Goal: Task Accomplishment & Management: Manage account settings

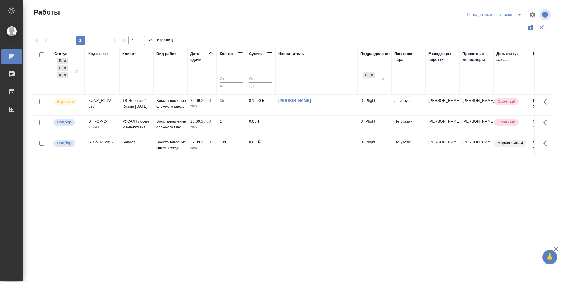
click at [67, 144] on p "Подбор" at bounding box center [64, 143] width 15 height 6
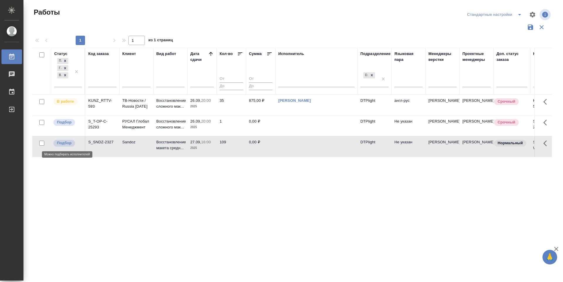
click at [67, 144] on p "Подбор" at bounding box center [64, 143] width 15 height 6
click at [64, 124] on p "Подбор" at bounding box center [64, 123] width 15 height 6
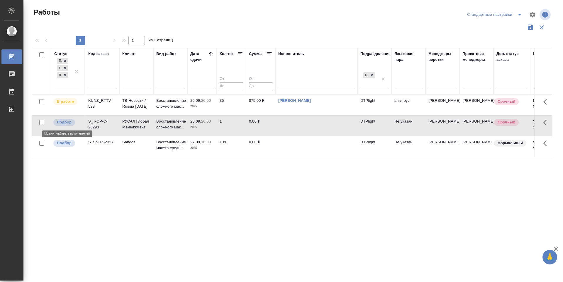
click at [64, 124] on p "Подбор" at bounding box center [64, 123] width 15 height 6
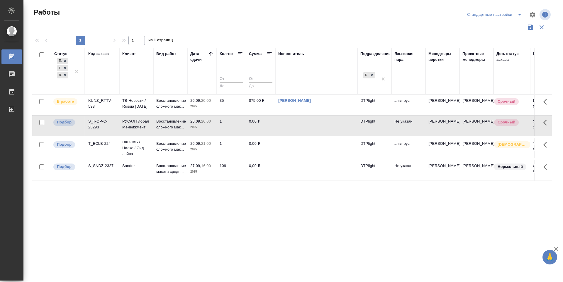
click at [265, 229] on div "Статус Подбор Готов к работе В работе Код заказа Клиент Вид работ Дата сдачи Ко…" at bounding box center [291, 153] width 519 height 211
click at [69, 142] on div "Подбор" at bounding box center [64, 145] width 22 height 7
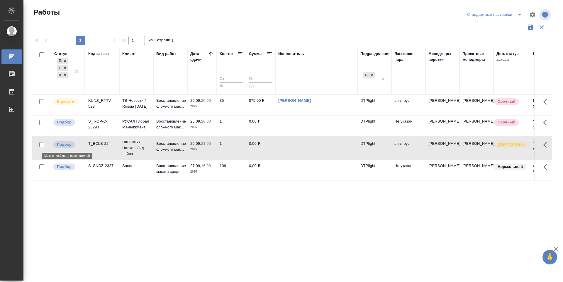
click at [69, 142] on p "Подбор" at bounding box center [64, 145] width 15 height 6
click at [67, 144] on p "Подбор" at bounding box center [64, 145] width 15 height 6
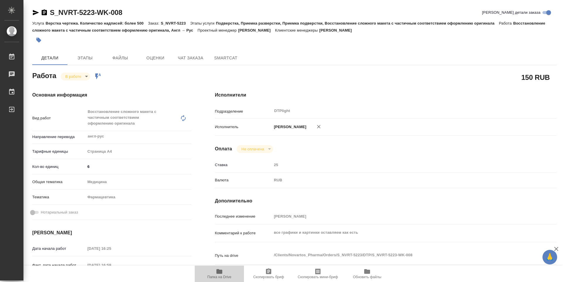
click at [221, 280] on button "Папка на Drive" at bounding box center [219, 274] width 49 height 16
click at [560, 94] on div "Исполнители Подразделение DTPlight ​ Исполнитель Зубакова Виктория Оплата Не оп…" at bounding box center [385, 211] width 365 height 262
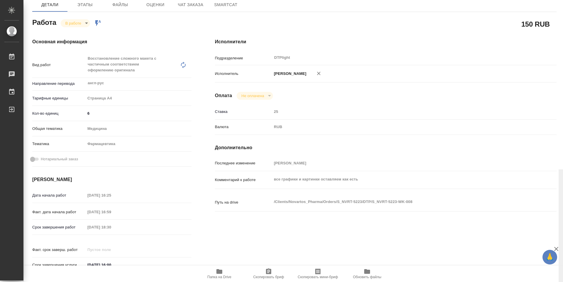
drag, startPoint x: 560, startPoint y: 88, endPoint x: 552, endPoint y: 73, distance: 17.6
click at [552, 73] on div "S_NVRT-5223-WK-008 Кратко детали заказа Услуга Верстка чертежа. Количество надп…" at bounding box center [292, 141] width 539 height 282
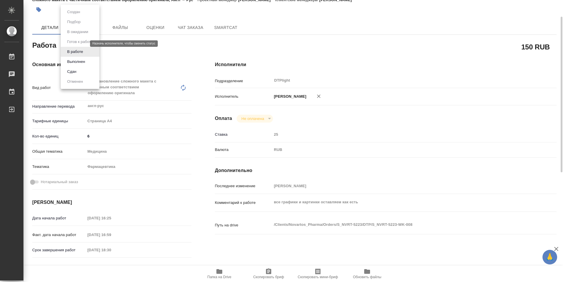
click at [78, 45] on body "🙏 .cls-1 fill:#fff; AWATERA Zubakova Viktoriya Работы 0 Чаты График Выйти S_NVR…" at bounding box center [281, 141] width 563 height 282
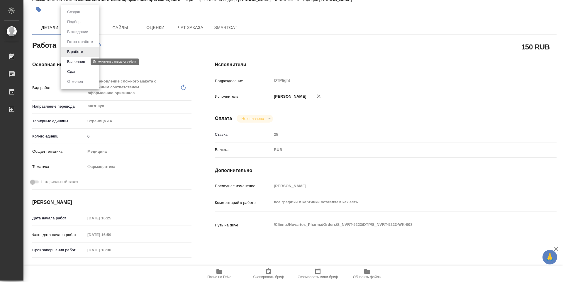
click at [80, 61] on button "Выполнен" at bounding box center [75, 62] width 21 height 6
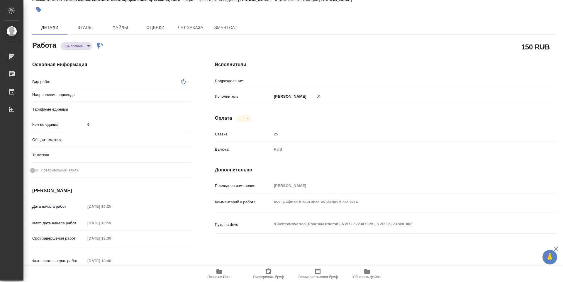
type textarea "x"
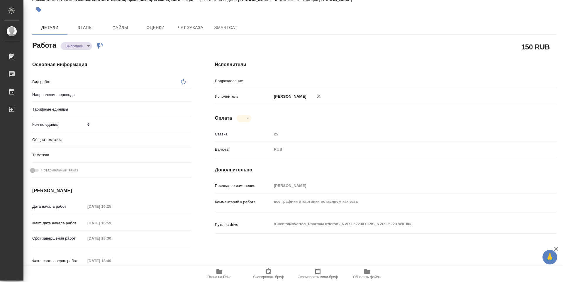
type textarea "x"
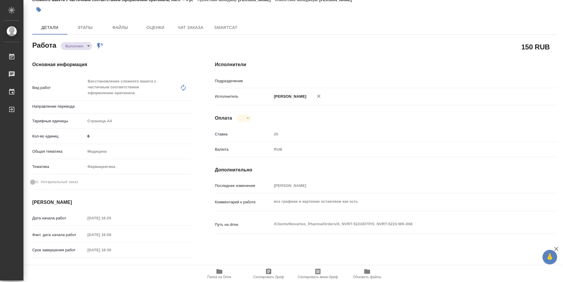
type textarea "Восстановление сложного макета с частичным соответствием оформлению оригинала"
type textarea "x"
type input "DTPlight"
type textarea "x"
type input "англ-рус"
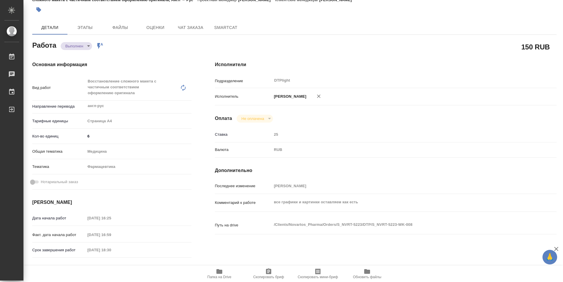
type textarea "x"
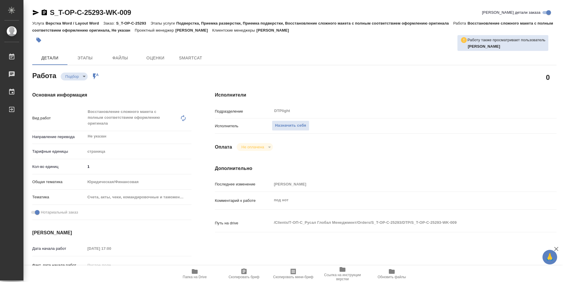
type textarea "x"
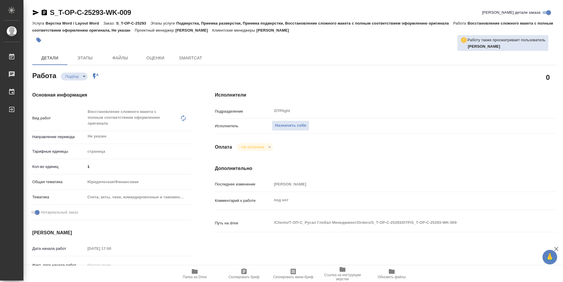
type textarea "x"
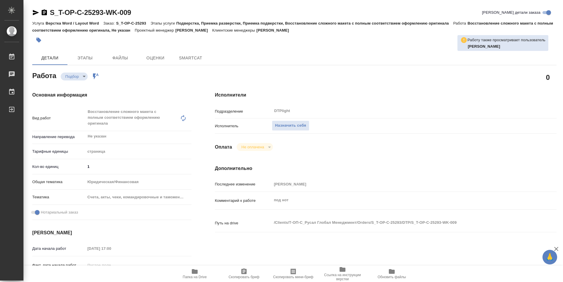
type textarea "x"
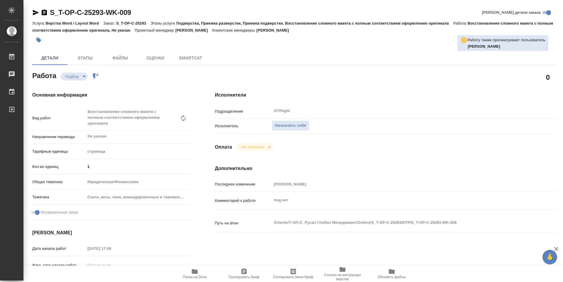
type textarea "x"
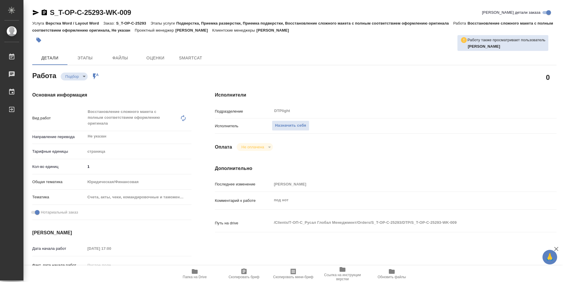
type textarea "x"
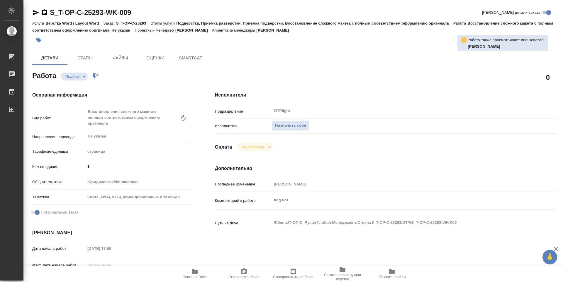
type textarea "x"
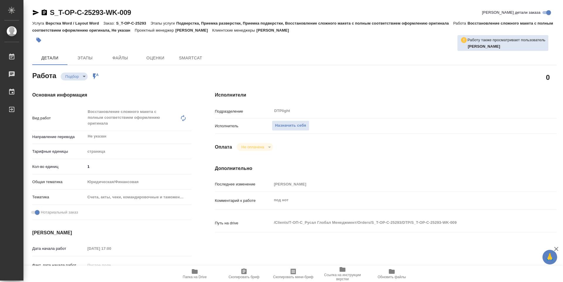
type textarea "x"
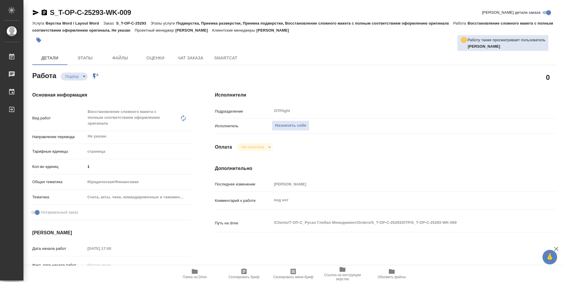
type textarea "x"
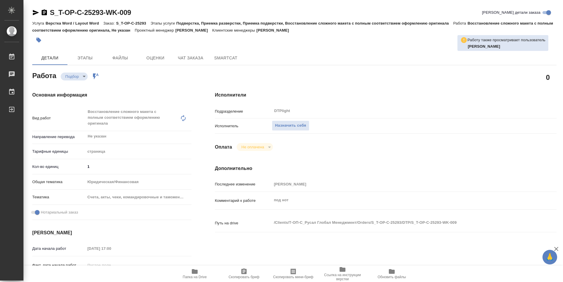
type textarea "x"
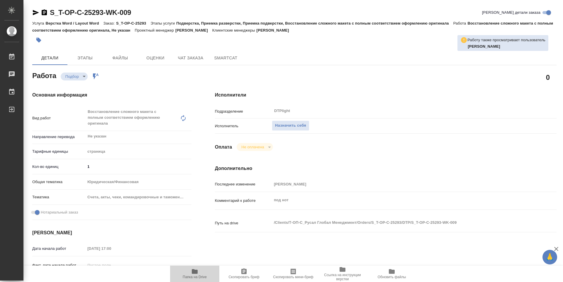
click at [193, 277] on span "Папка на Drive" at bounding box center [195, 277] width 24 height 4
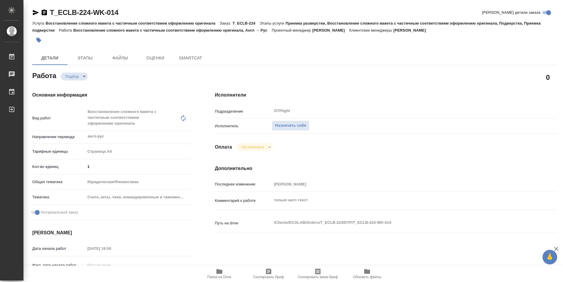
type textarea "x"
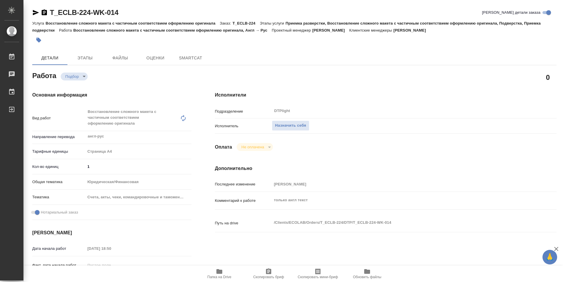
type textarea "x"
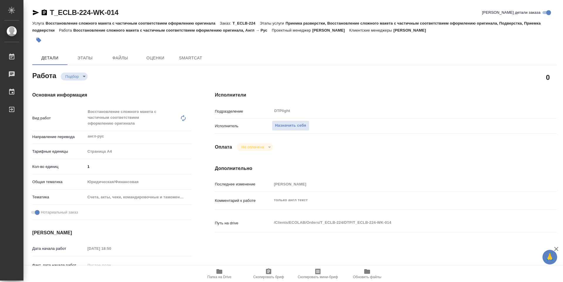
type textarea "x"
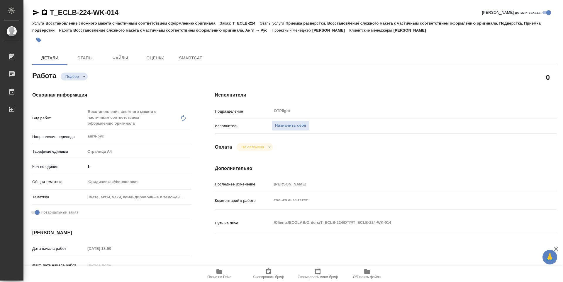
type textarea "x"
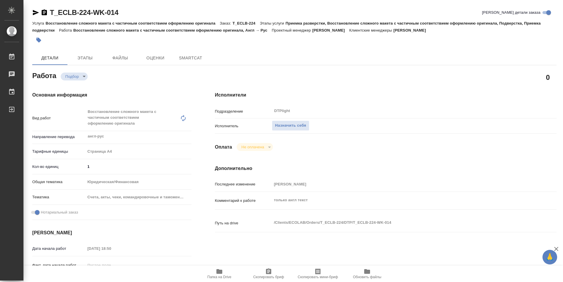
type textarea "x"
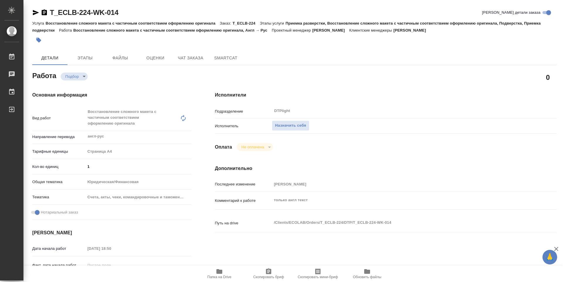
type textarea "x"
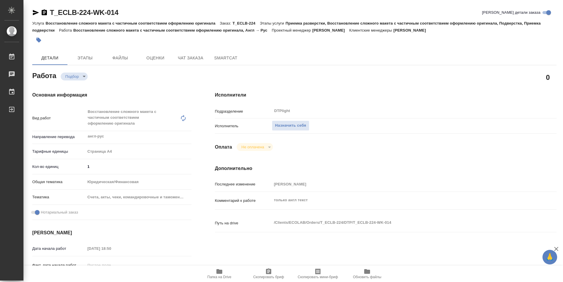
click at [218, 272] on icon "button" at bounding box center [219, 272] width 6 height 5
type textarea "x"
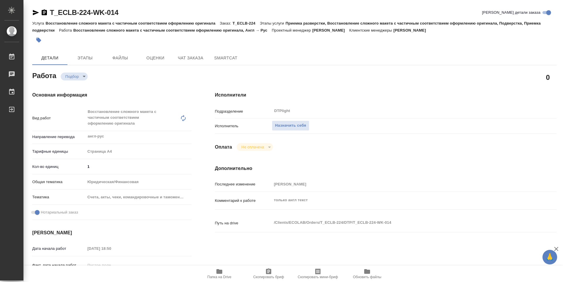
type textarea "x"
click at [297, 122] on button "Назначить себя" at bounding box center [291, 126] width 38 height 10
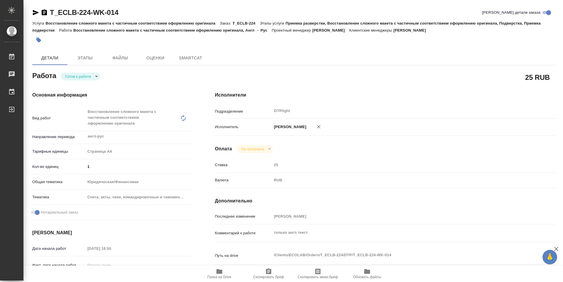
type textarea "x"
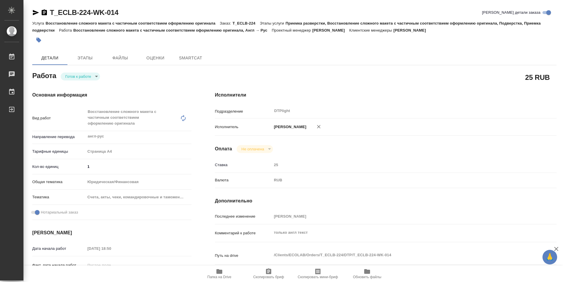
type textarea "x"
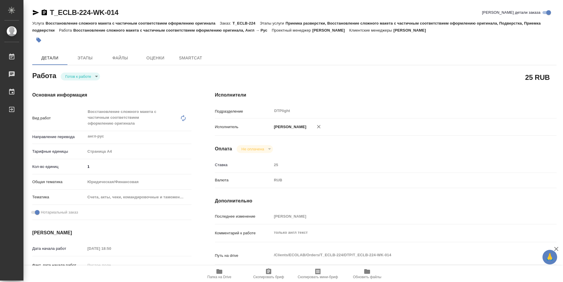
type textarea "x"
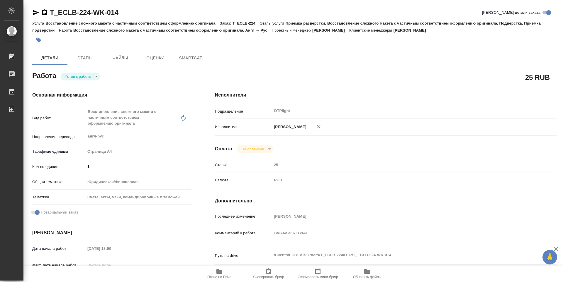
type textarea "x"
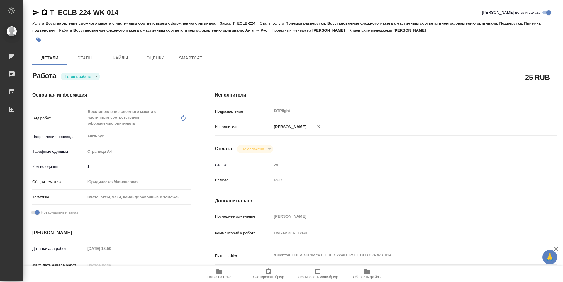
type textarea "x"
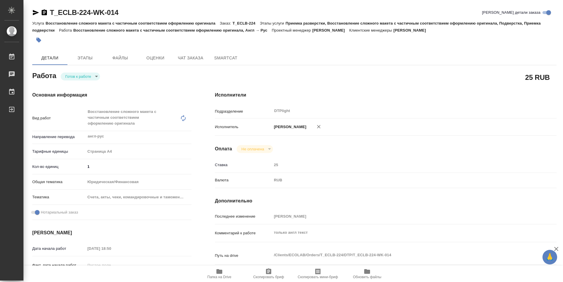
type textarea "x"
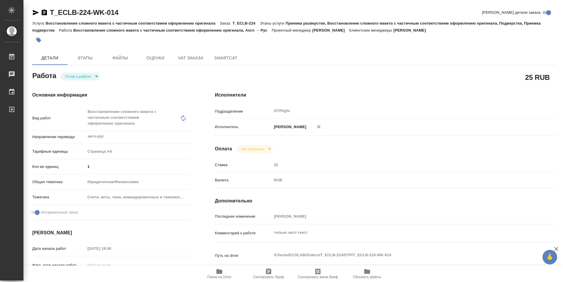
click at [66, 73] on body "🙏 .cls-1 fill:#fff; AWATERA Zubakova Viktoriya Работы Чаты График Выйти T_ECLB-…" at bounding box center [281, 141] width 563 height 282
click at [80, 76] on button "В работе" at bounding box center [74, 76] width 19 height 6
type textarea "x"
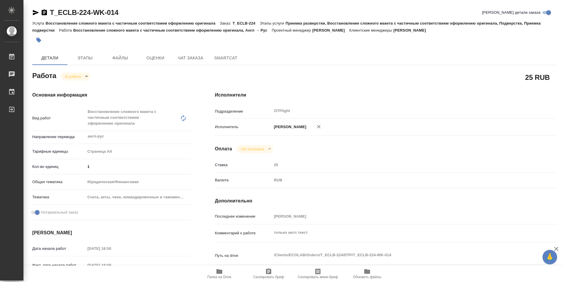
type textarea "x"
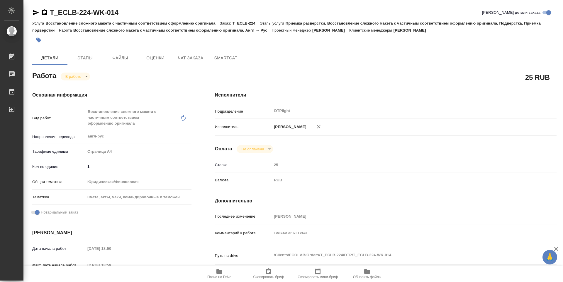
type textarea "x"
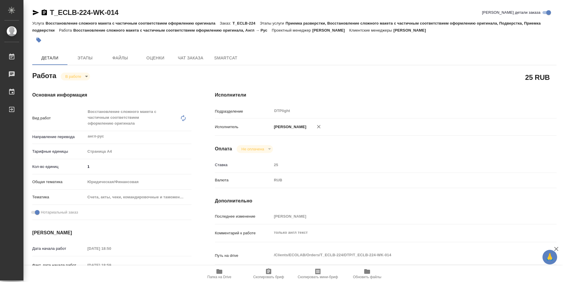
type textarea "x"
drag, startPoint x: 125, startPoint y: 13, endPoint x: 47, endPoint y: 15, distance: 78.0
click at [47, 15] on div "T_ECLB-224-WK-014 Кратко детали заказа" at bounding box center [294, 12] width 524 height 9
copy link "T_ECLB-224-WK-014"
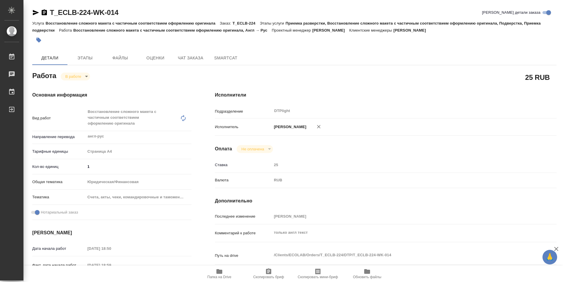
click at [551, 91] on div "Исполнители Подразделение DTPlight ​ Исполнитель Зубакова Виктория Оплата Не оп…" at bounding box center [385, 211] width 365 height 262
drag, startPoint x: 561, startPoint y: 88, endPoint x: 550, endPoint y: -1, distance: 90.1
click at [550, 0] on html "🙏 .cls-1 fill:#fff; AWATERA Zubakova Viktoriya Работы 0 Чаты График Выйти T_ECL…" at bounding box center [281, 141] width 563 height 282
click at [37, 12] on icon "button" at bounding box center [36, 12] width 6 height 5
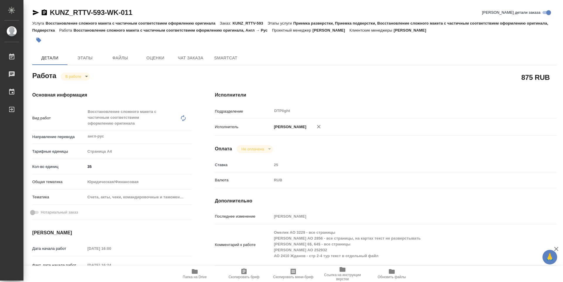
click at [36, 13] on icon "button" at bounding box center [35, 12] width 7 height 7
click at [32, 13] on icon "button" at bounding box center [35, 12] width 7 height 7
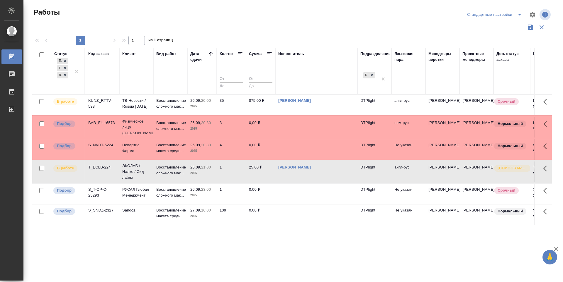
click at [262, 242] on div "Статус Подбор Готов к работе В работе Код заказа Клиент Вид работ [PERSON_NAME]…" at bounding box center [291, 153] width 519 height 211
click at [65, 147] on p "Подбор" at bounding box center [64, 146] width 15 height 6
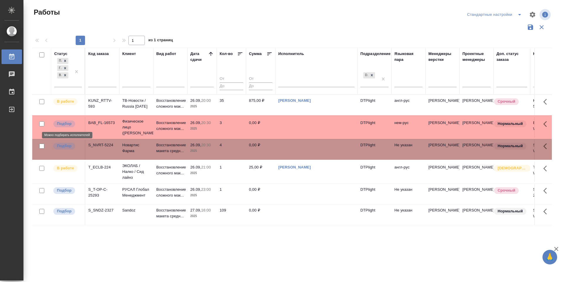
click at [68, 125] on p "Подбор" at bounding box center [64, 124] width 15 height 6
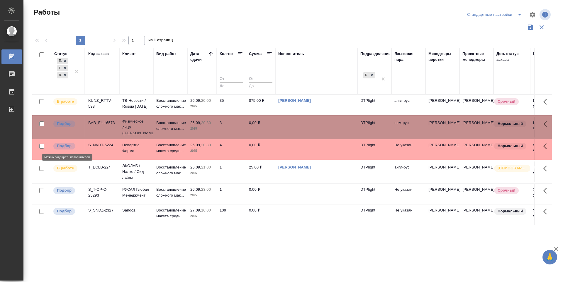
click at [61, 147] on p "Подбор" at bounding box center [64, 146] width 15 height 6
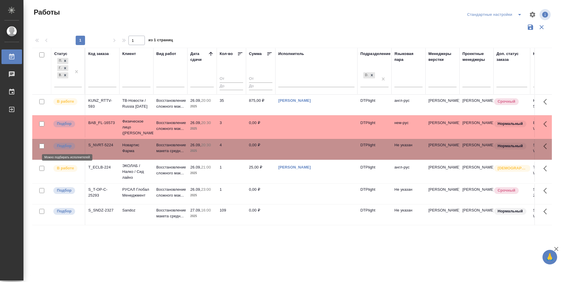
click at [61, 147] on p "Подбор" at bounding box center [64, 146] width 15 height 6
click at [66, 125] on p "Подбор" at bounding box center [64, 124] width 15 height 6
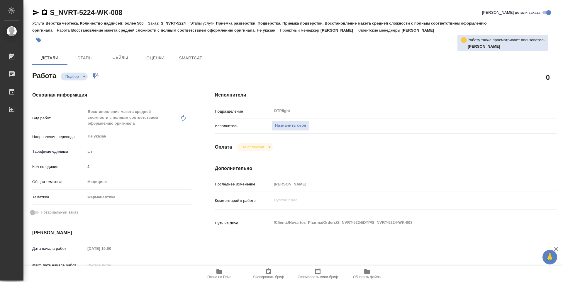
type textarea "x"
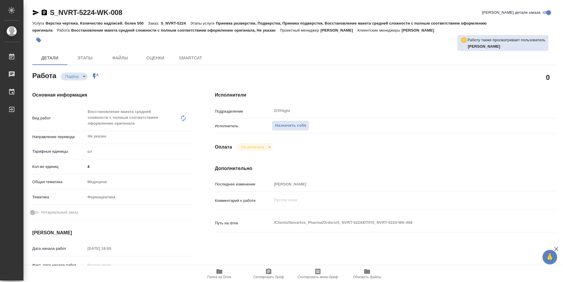
type textarea "x"
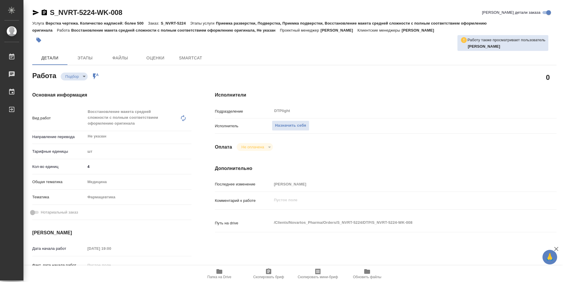
type textarea "x"
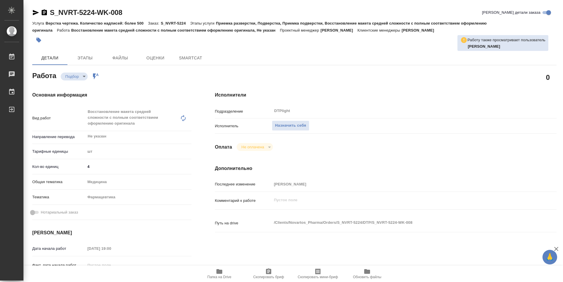
type textarea "x"
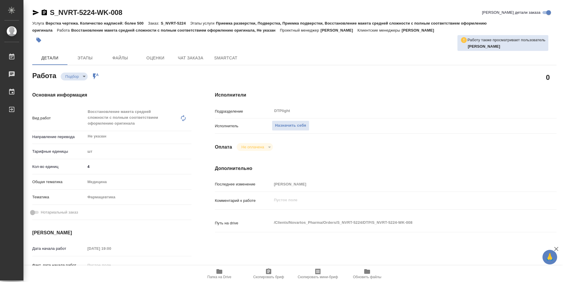
type textarea "x"
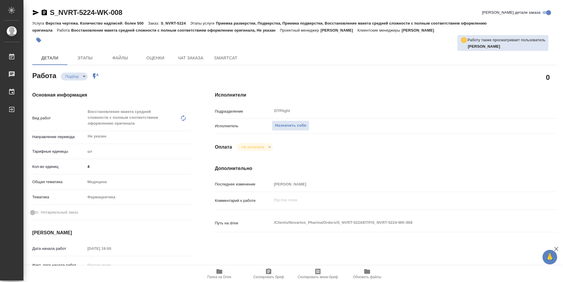
click at [222, 273] on icon "button" at bounding box center [219, 272] width 6 height 5
type textarea "x"
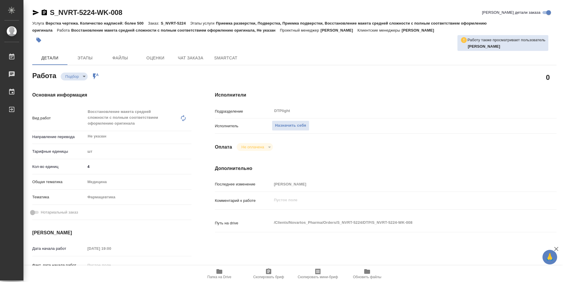
type textarea "x"
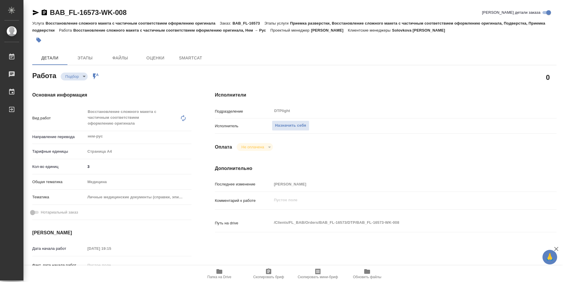
type textarea "x"
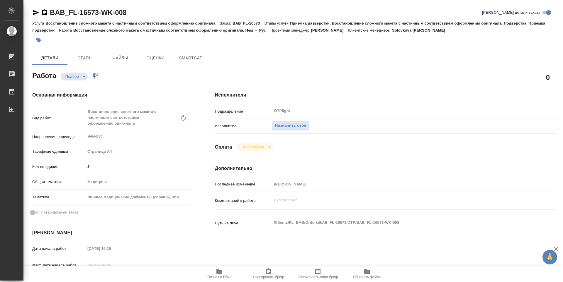
type textarea "x"
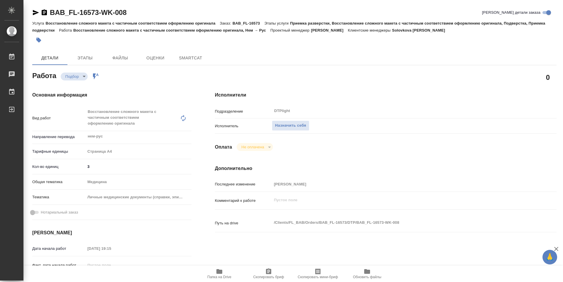
type textarea "x"
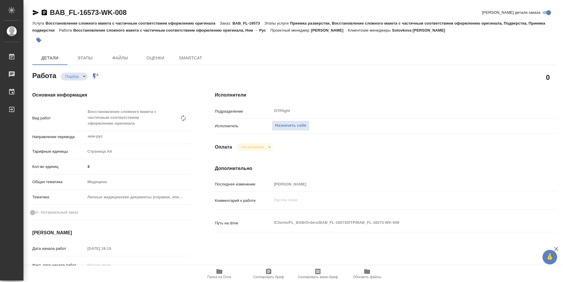
type textarea "x"
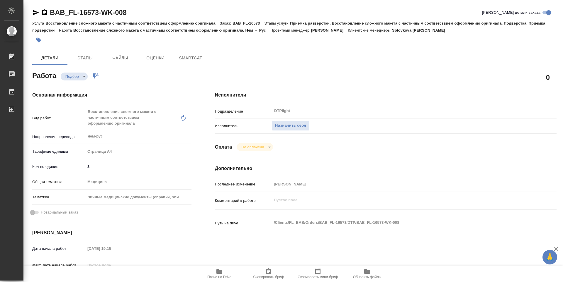
type textarea "x"
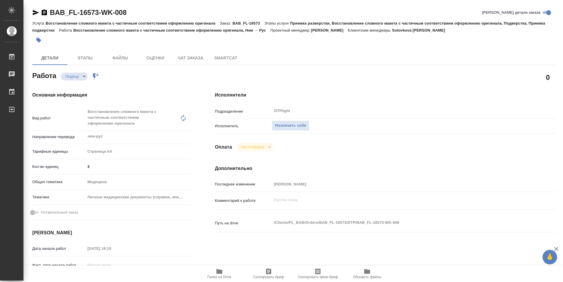
click at [219, 274] on icon "button" at bounding box center [219, 272] width 6 height 5
type textarea "x"
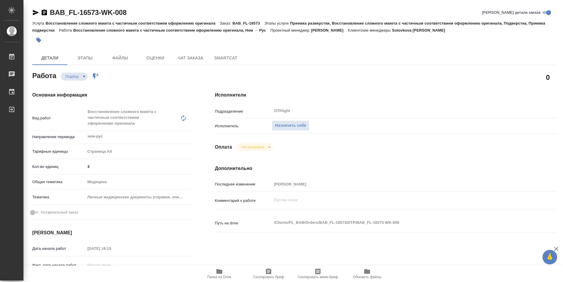
type textarea "x"
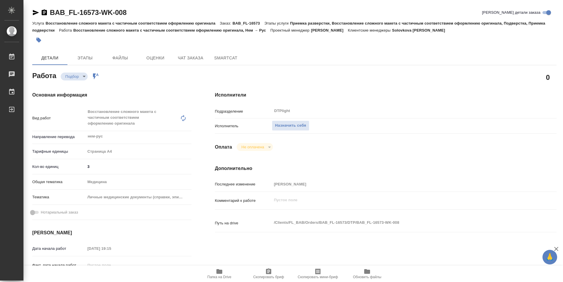
type textarea "x"
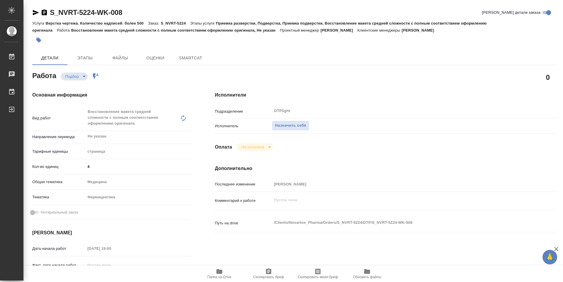
type textarea "x"
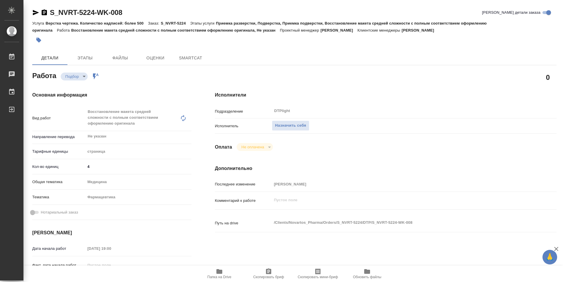
type textarea "x"
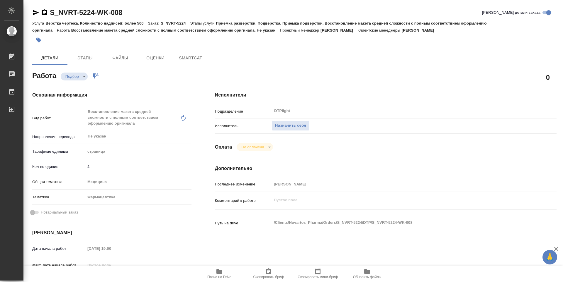
type textarea "x"
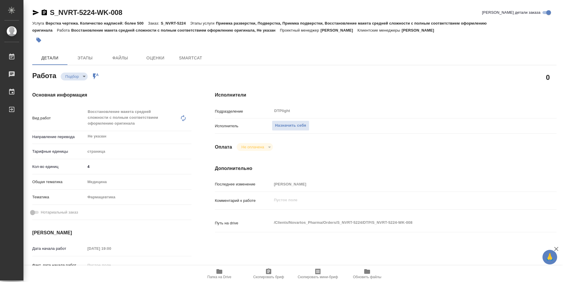
type textarea "x"
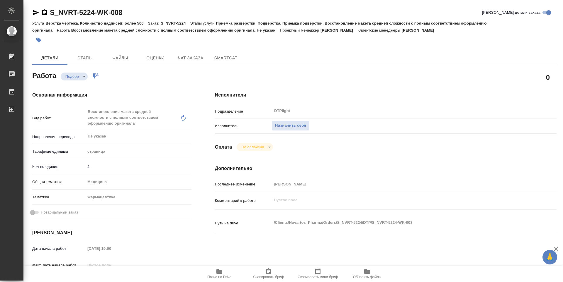
type textarea "x"
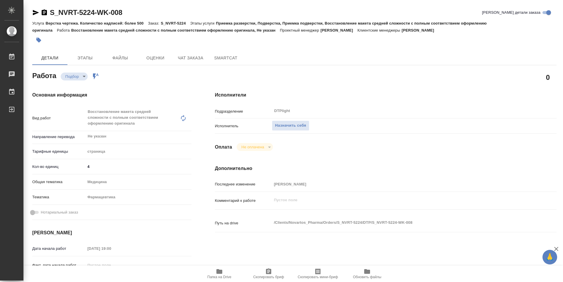
type textarea "x"
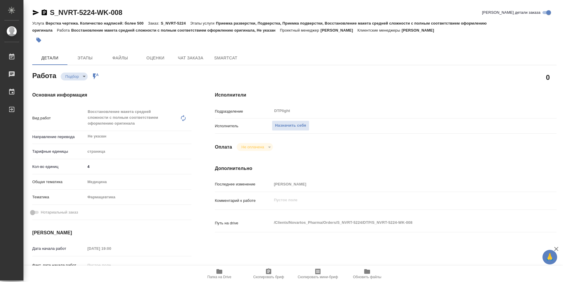
click at [217, 272] on icon "button" at bounding box center [219, 272] width 6 height 5
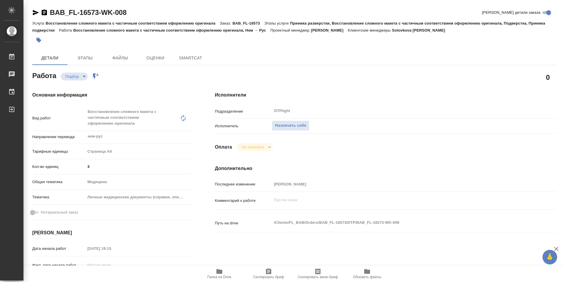
type textarea "x"
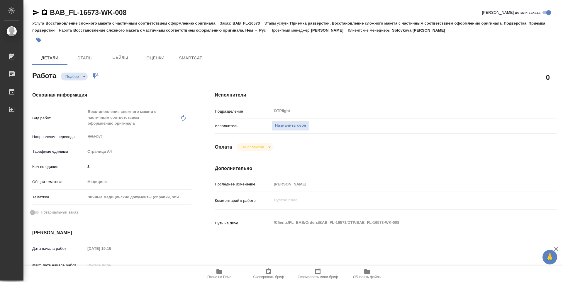
type textarea "x"
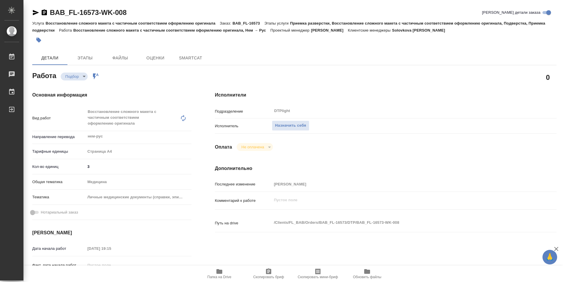
type textarea "x"
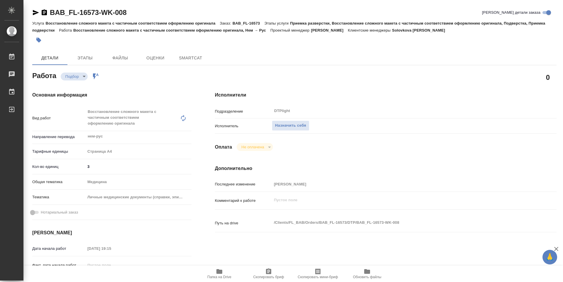
type textarea "x"
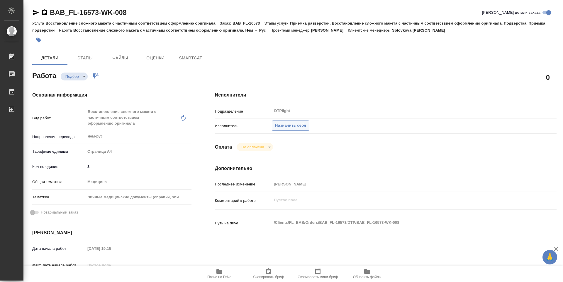
type textarea "x"
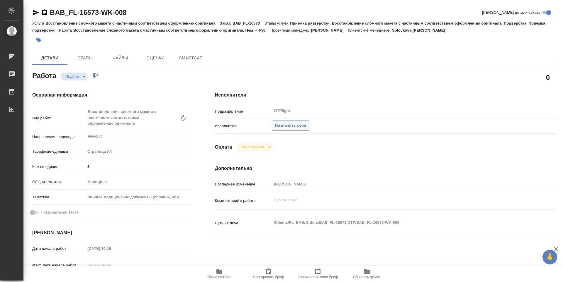
type textarea "x"
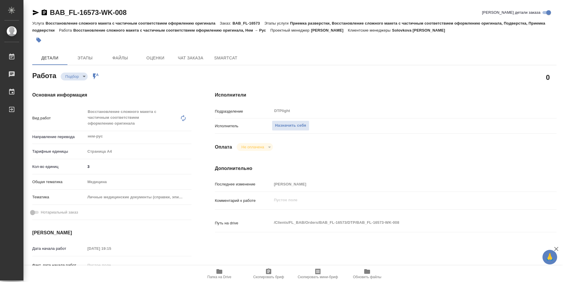
type textarea "x"
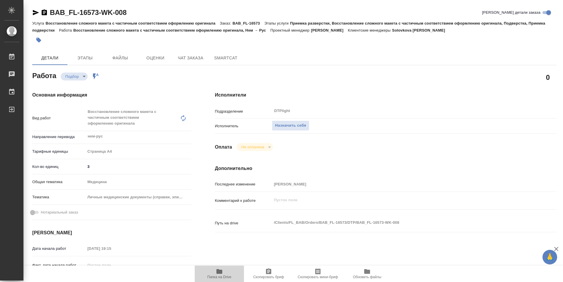
click at [216, 271] on icon "button" at bounding box center [219, 271] width 7 height 7
type textarea "x"
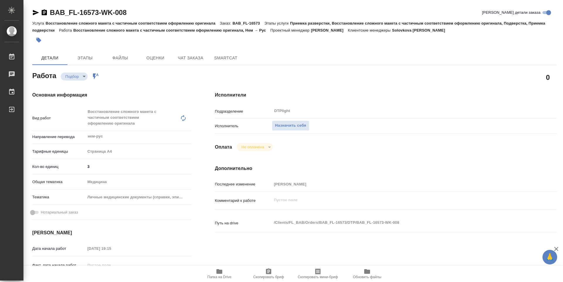
type textarea "x"
click at [294, 132] on div "Исполнитель Назначить себя" at bounding box center [385, 128] width 341 height 15
click at [296, 131] on div "Назначить себя" at bounding box center [400, 126] width 256 height 10
click at [297, 129] on span "Назначить себя" at bounding box center [290, 125] width 31 height 7
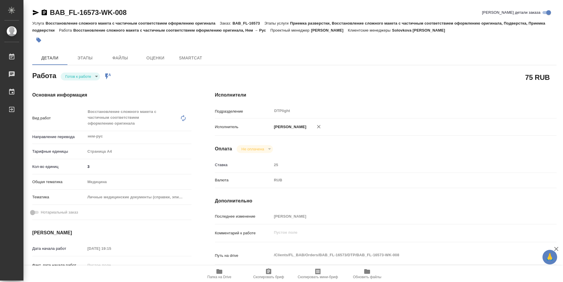
type textarea "x"
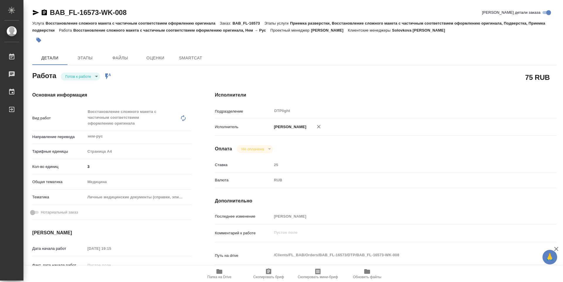
type textarea "x"
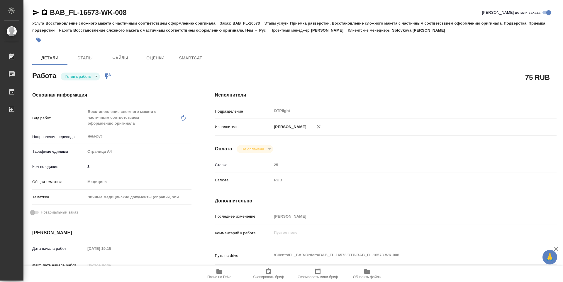
type textarea "x"
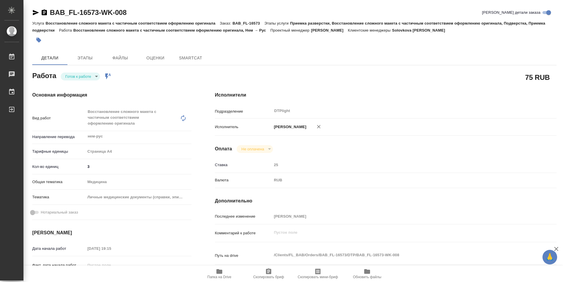
type textarea "x"
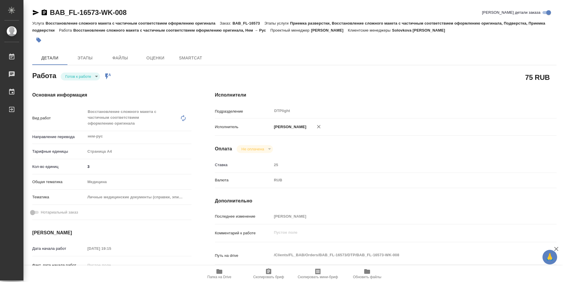
type textarea "x"
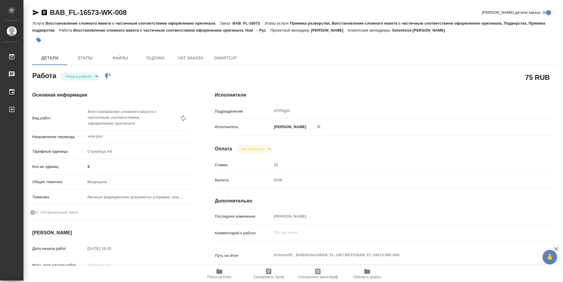
type textarea "x"
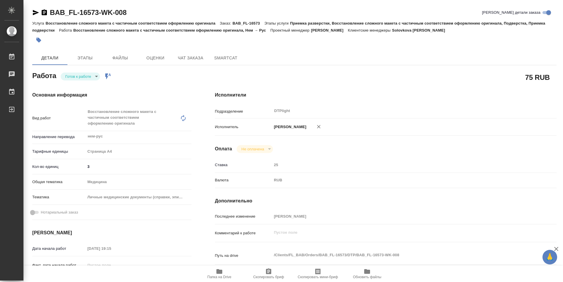
click at [66, 78] on body "🙏 .cls-1 fill:#fff; AWATERA Zubakova Viktoriya Работы Чаты График Выйти BAB_FL-…" at bounding box center [281, 141] width 563 height 282
type textarea "x"
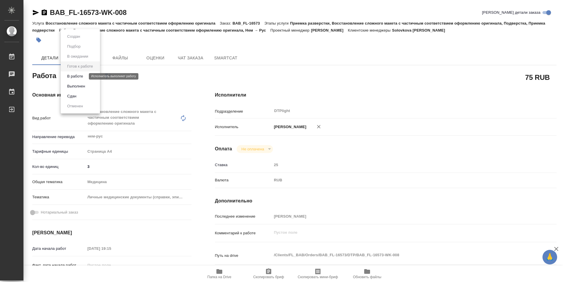
type textarea "x"
click at [79, 77] on button "В работе" at bounding box center [74, 76] width 19 height 6
type textarea "x"
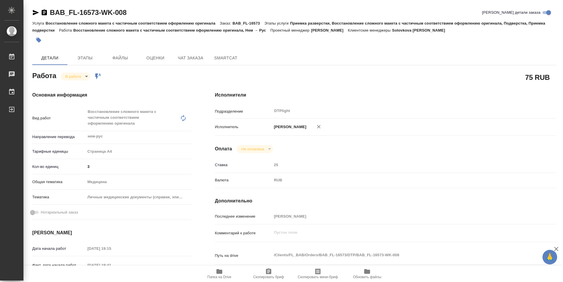
type textarea "x"
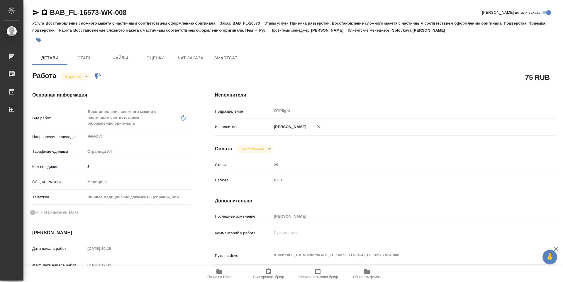
type textarea "x"
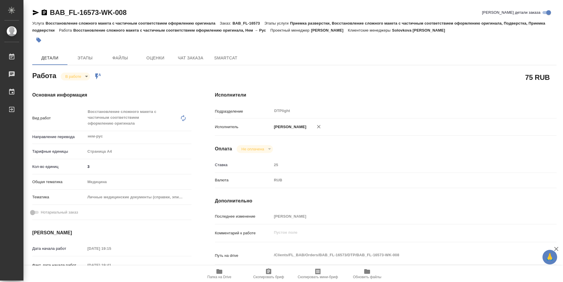
type textarea "x"
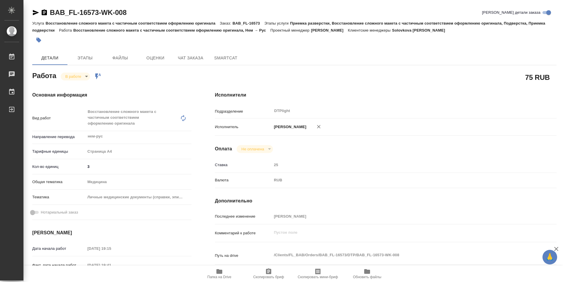
type textarea "x"
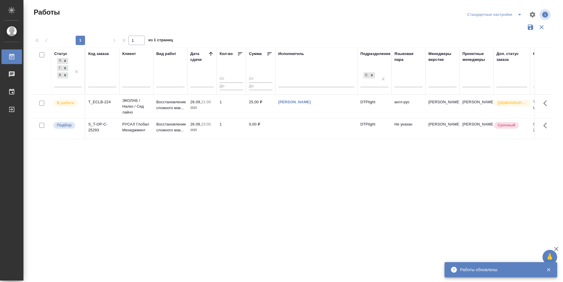
click at [271, 175] on div "Статус Подбор Готов к работе В работе Код заказа Клиент Вид работ Дата сдачи Ко…" at bounding box center [291, 153] width 519 height 211
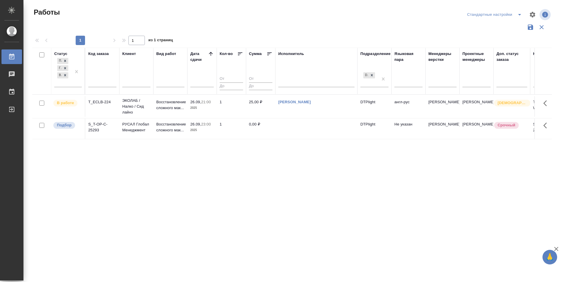
click at [63, 125] on p "Подбор" at bounding box center [64, 125] width 15 height 6
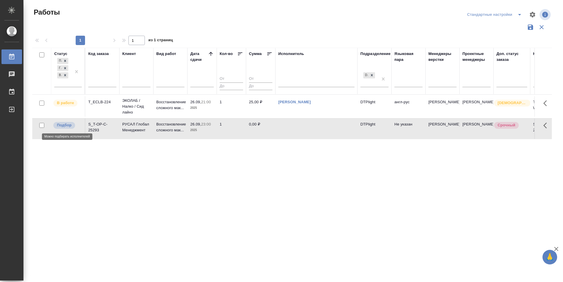
click at [63, 125] on p "Подбор" at bounding box center [64, 125] width 15 height 6
click at [233, 161] on div "Статус Подбор Готов к работе В работе Код заказа Клиент Вид работ Дата сдачи Ко…" at bounding box center [291, 153] width 519 height 211
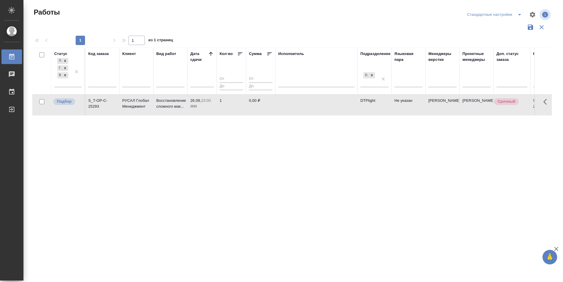
click at [376, 157] on div "Статус Подбор Готов к работе В работе Код заказа Клиент Вид работ Дата сдачи Ко…" at bounding box center [291, 153] width 519 height 211
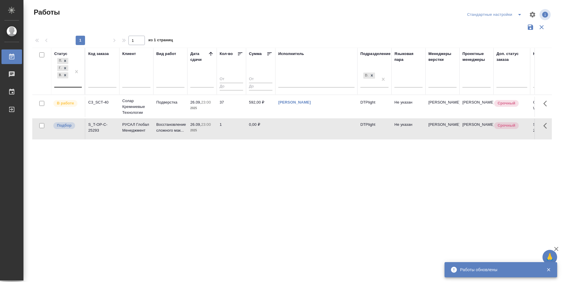
click at [68, 82] on div "Подбор Готов к работе В работе" at bounding box center [62, 72] width 17 height 30
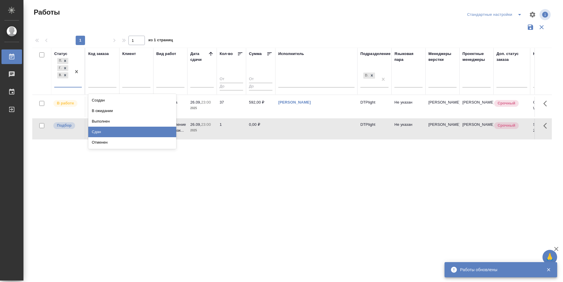
click at [102, 132] on div "Сдан" at bounding box center [132, 132] width 88 height 11
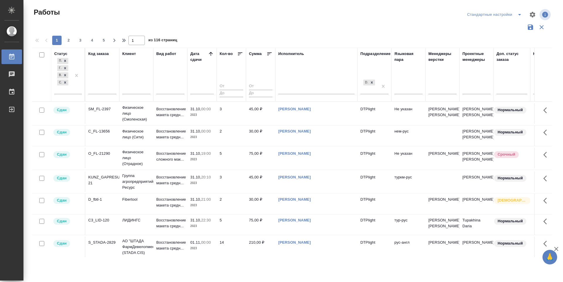
click at [212, 53] on icon at bounding box center [211, 54] width 6 height 6
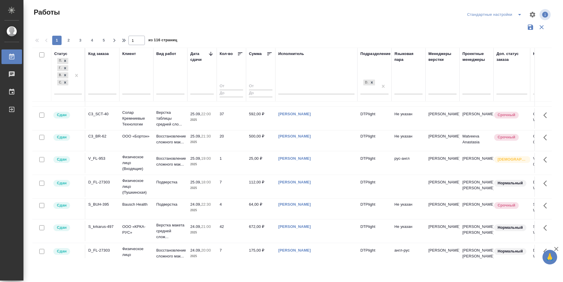
scroll to position [88, 0]
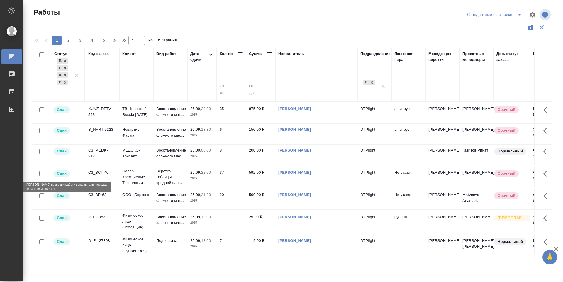
click at [66, 173] on p "Сдан" at bounding box center [62, 174] width 10 height 6
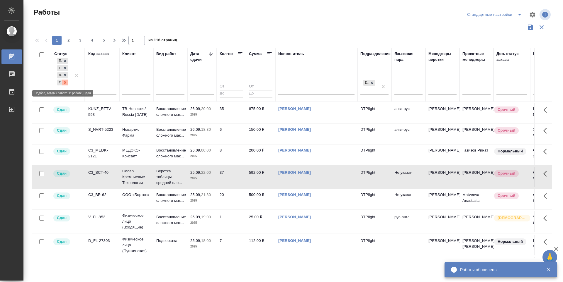
click at [65, 84] on icon at bounding box center [65, 83] width 4 height 4
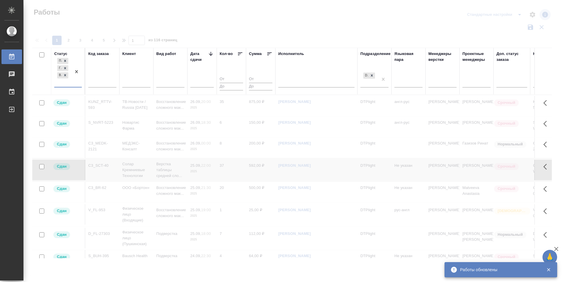
scroll to position [81, 0]
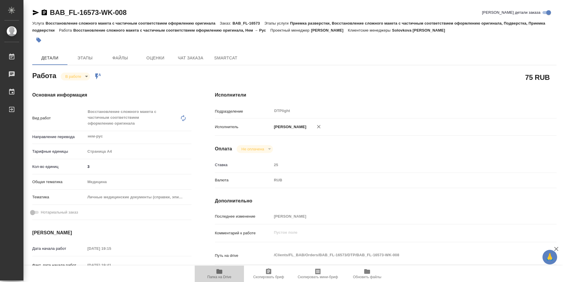
click at [220, 273] on icon "button" at bounding box center [219, 272] width 6 height 5
click at [558, 74] on div "75 RUB" at bounding box center [385, 77] width 365 height 38
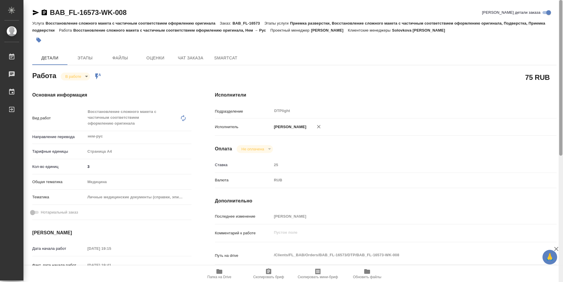
drag, startPoint x: 561, startPoint y: 101, endPoint x: 466, endPoint y: 3, distance: 135.7
click at [539, 35] on div "BAB_FL-16573-WK-008 Кратко детали заказа Услуга Восстановление сложного макета …" at bounding box center [292, 141] width 539 height 282
click at [33, 14] on icon "button" at bounding box center [35, 12] width 7 height 7
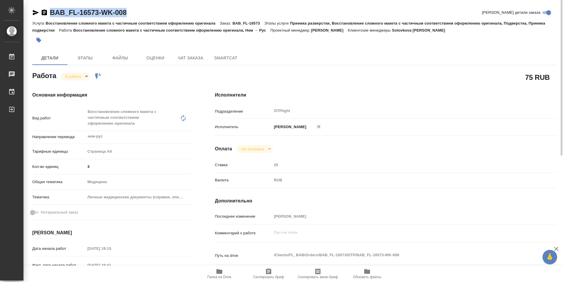
drag, startPoint x: 138, startPoint y: 14, endPoint x: 51, endPoint y: 14, distance: 86.7
click at [51, 14] on div "BAB_FL-16573-WK-008 Кратко детали заказа" at bounding box center [294, 12] width 524 height 9
copy link "BAB_FL-16573-WK-008"
click at [320, 88] on div "Исполнители Подразделение DTPlight ​ Исполнитель Зубакова Виктория Оплата Не оп…" at bounding box center [385, 211] width 365 height 262
drag, startPoint x: 132, startPoint y: 11, endPoint x: 52, endPoint y: 11, distance: 80.3
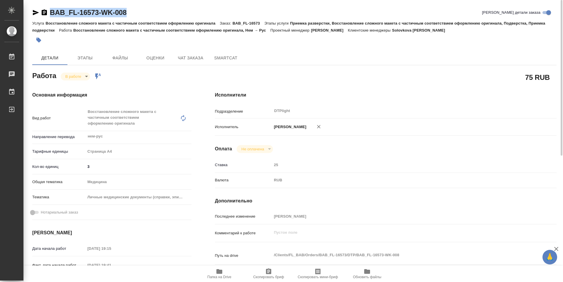
click at [52, 11] on div "BAB_FL-16573-WK-008 Кратко детали заказа" at bounding box center [294, 12] width 524 height 9
copy link "BAB_FL-16573-WK-008"
click at [36, 13] on icon "button" at bounding box center [36, 12] width 6 height 5
copy link "BAB_FL-16573-WK-008"
drag, startPoint x: 124, startPoint y: 11, endPoint x: 51, endPoint y: 16, distance: 72.5
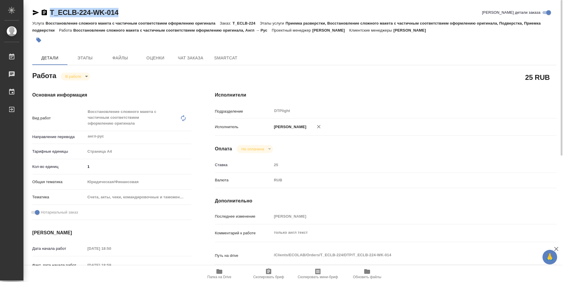
click at [51, 16] on div "T_ECLB-224-WK-014 [PERSON_NAME] детали заказа" at bounding box center [294, 12] width 524 height 9
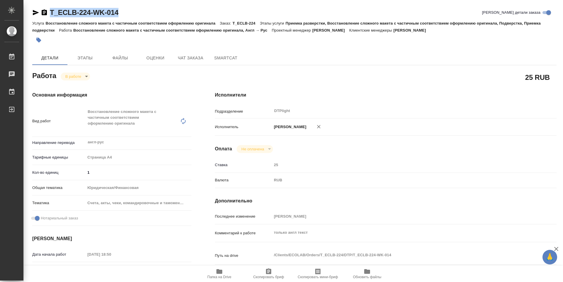
click at [227, 275] on span "Папка на Drive" at bounding box center [219, 273] width 42 height 11
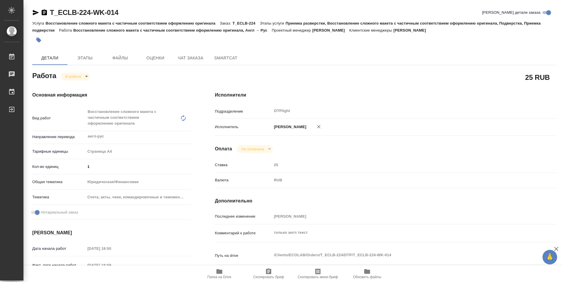
click at [441, 152] on div "Оплата Не оплачена notPayed" at bounding box center [385, 149] width 341 height 8
click at [70, 79] on body "🙏 .cls-1 fill:#fff; AWATERA Zubakova Viktoriya Работы 0 Чаты График Выйти T_ECL…" at bounding box center [281, 141] width 563 height 282
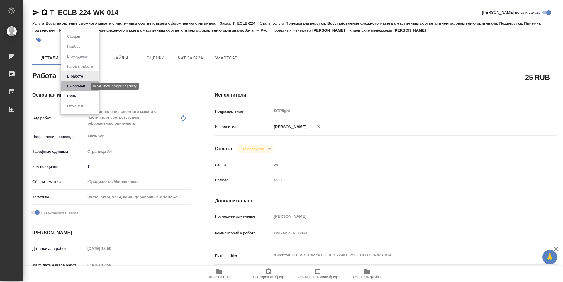
click at [73, 86] on button "Выполнен" at bounding box center [75, 86] width 21 height 6
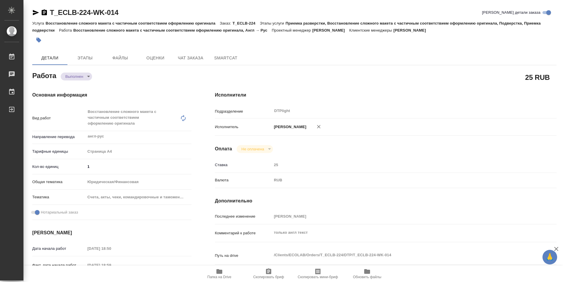
type textarea "x"
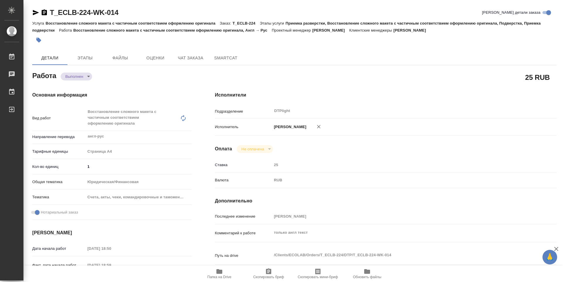
type textarea "x"
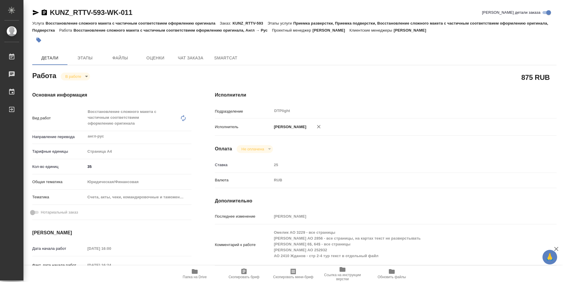
click at [195, 277] on span "Папка на Drive" at bounding box center [195, 277] width 24 height 4
click at [76, 76] on body "🙏 .cls-1 fill:#fff; AWATERA Zubakova Viktoriya Работы 0 Чаты График Выйти KUNZ_…" at bounding box center [281, 141] width 563 height 282
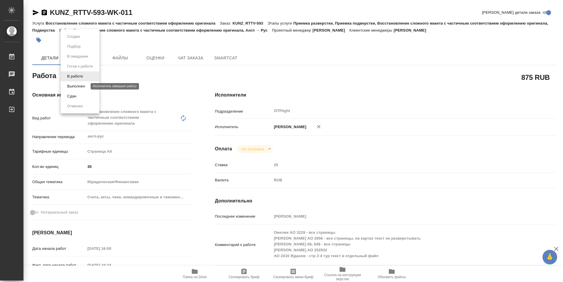
click at [78, 86] on button "Выполнен" at bounding box center [75, 86] width 21 height 6
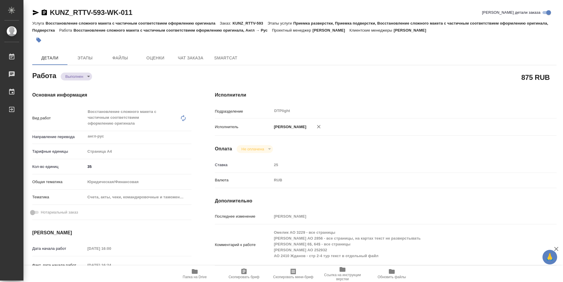
type textarea "x"
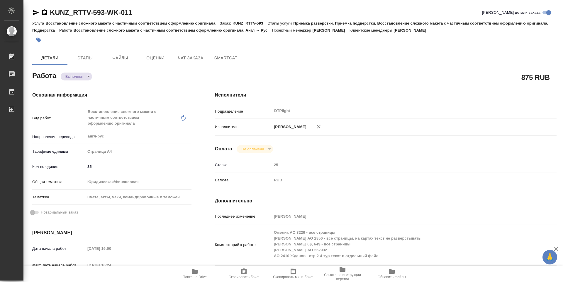
type textarea "x"
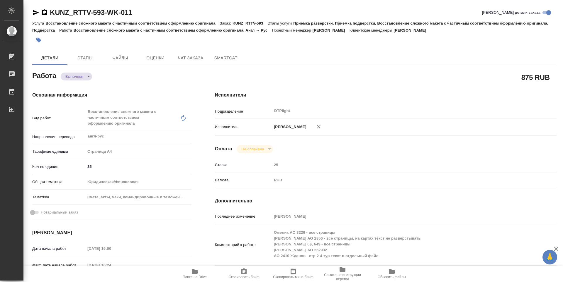
type textarea "x"
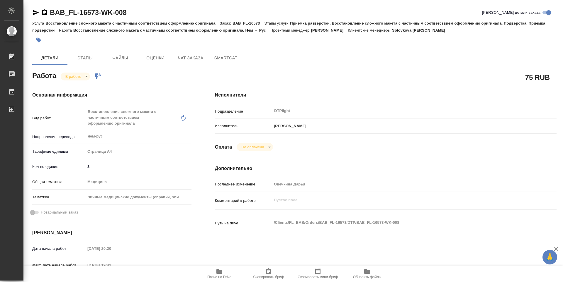
type textarea "x"
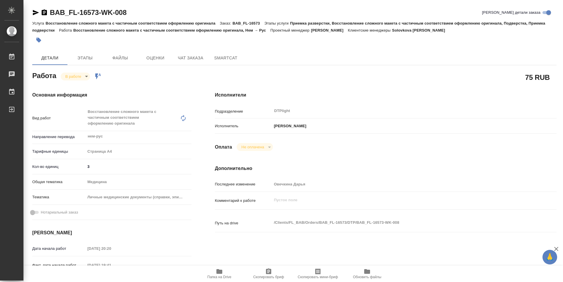
type textarea "x"
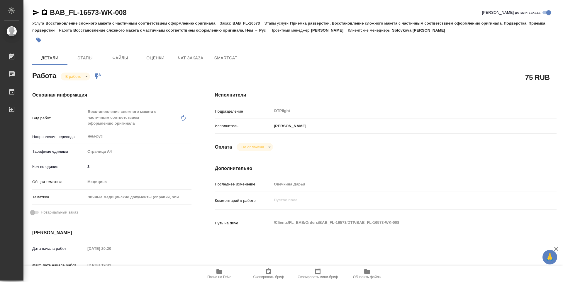
type textarea "x"
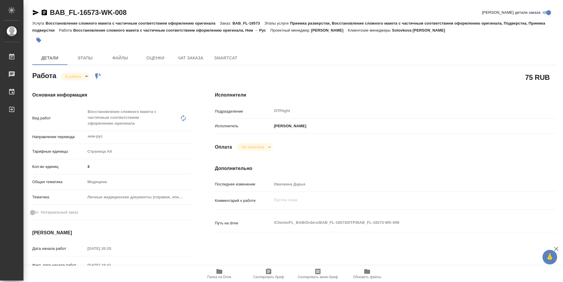
type textarea "x"
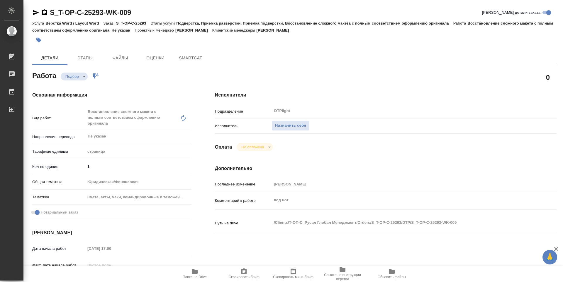
type textarea "x"
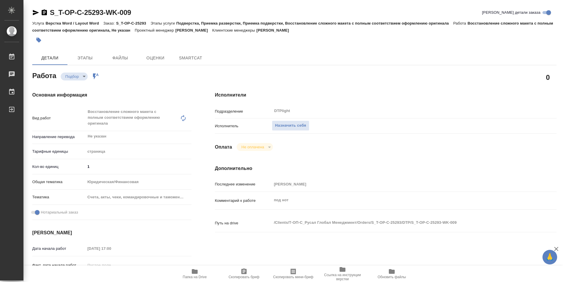
type textarea "x"
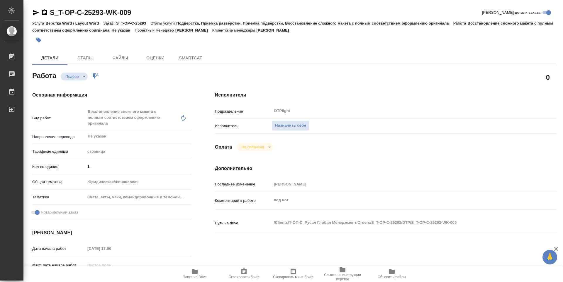
type textarea "x"
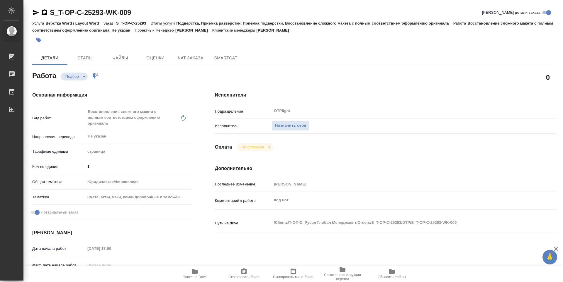
type textarea "x"
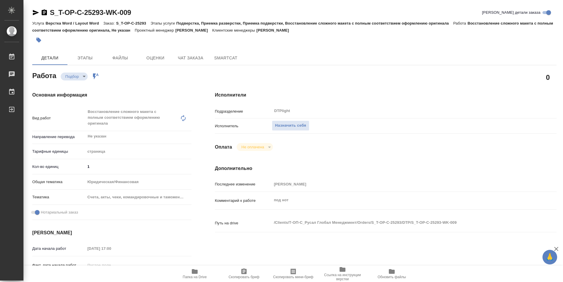
type textarea "x"
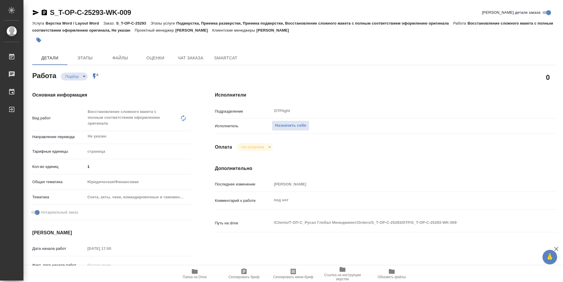
type textarea "x"
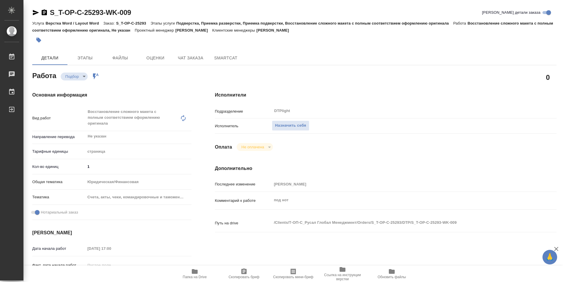
click at [193, 274] on icon "button" at bounding box center [195, 272] width 6 height 5
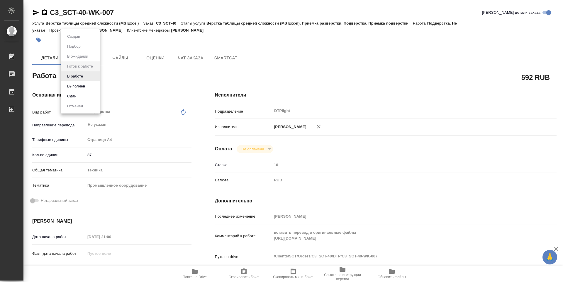
click at [91, 80] on body "🙏 .cls-1 fill:#fff; AWATERA Zubakova Viktoriya Работы 0 Чаты График Выйти C3_SC…" at bounding box center [281, 141] width 563 height 282
click at [89, 76] on li "В работе" at bounding box center [80, 76] width 39 height 10
type textarea "x"
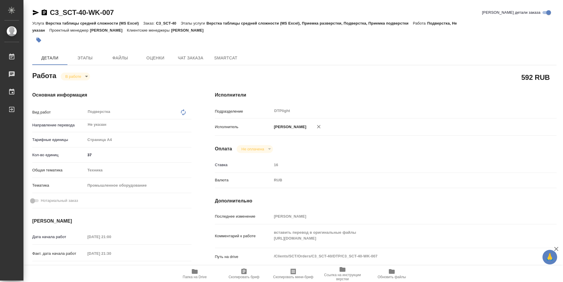
type textarea "x"
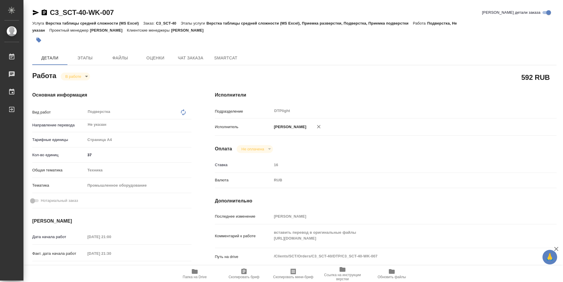
type textarea "x"
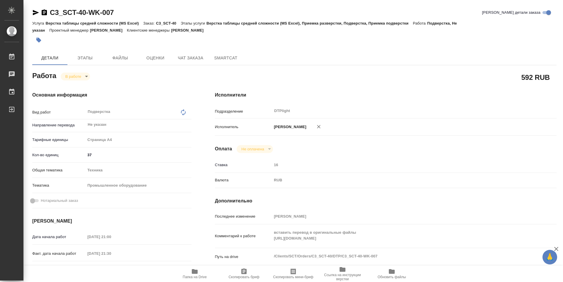
type textarea "x"
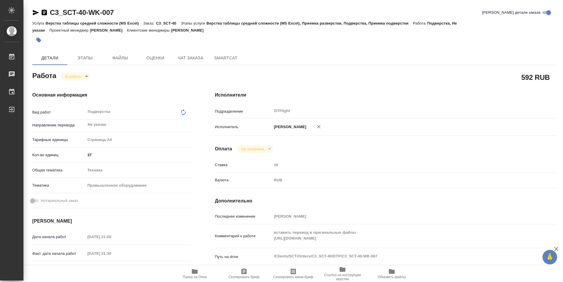
type textarea "x"
click at [197, 272] on icon "button" at bounding box center [195, 272] width 6 height 5
click at [452, 82] on div "Исполнители Подразделение DTPlight ​ Исполнитель Зубакова Виктория Оплата Не оп…" at bounding box center [385, 205] width 365 height 250
drag, startPoint x: 85, startPoint y: 16, endPoint x: 48, endPoint y: 15, distance: 36.6
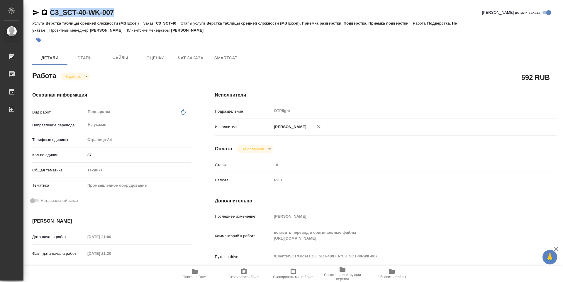
click at [48, 15] on div "C3_SCT-40-WK-007 Кратко детали заказа" at bounding box center [294, 12] width 524 height 9
copy link "C3_SCT-40-WK-007"
type textarea "x"
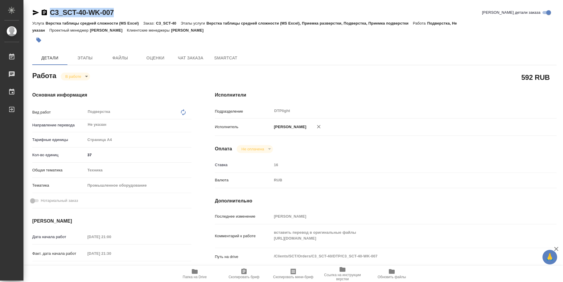
type textarea "x"
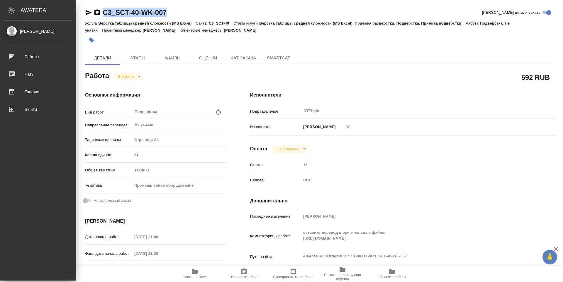
type textarea "x"
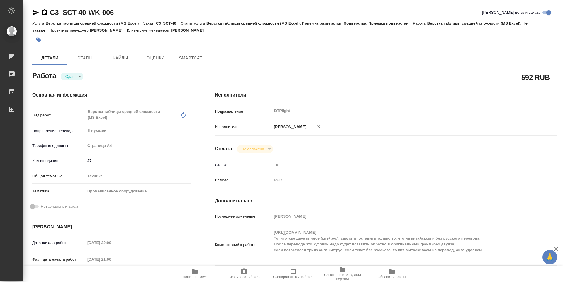
type textarea "x"
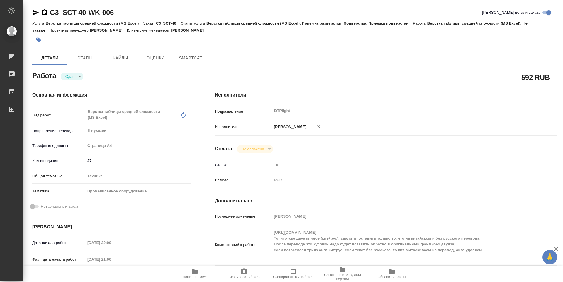
type textarea "x"
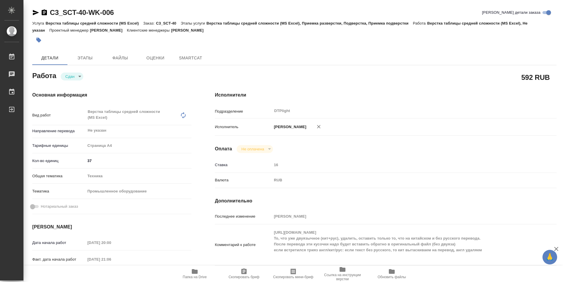
type textarea "x"
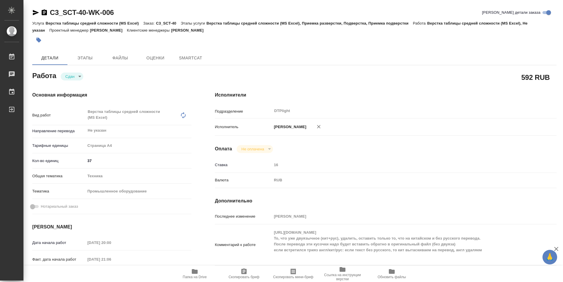
type textarea "x"
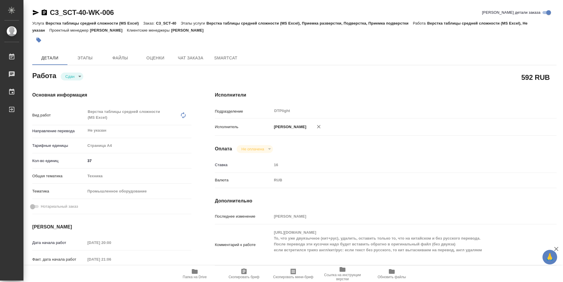
type textarea "x"
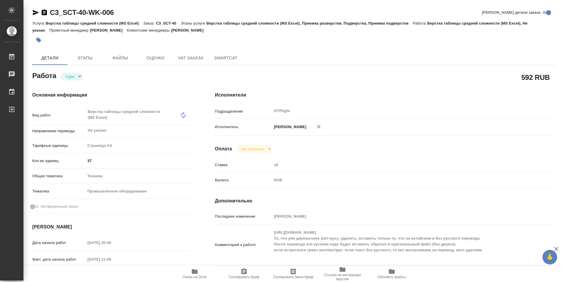
type textarea "x"
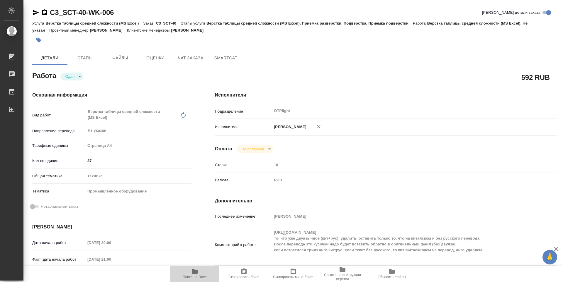
click at [190, 272] on span "Папка на Drive" at bounding box center [194, 273] width 42 height 11
type textarea "x"
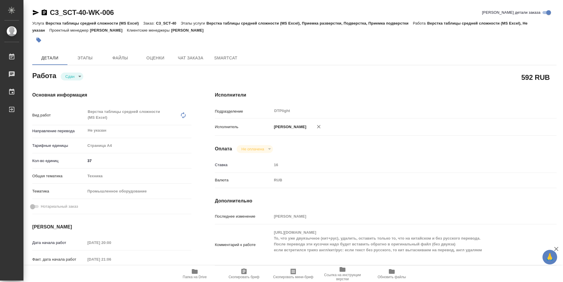
type textarea "x"
